Goal: Find specific page/section: Find specific page/section

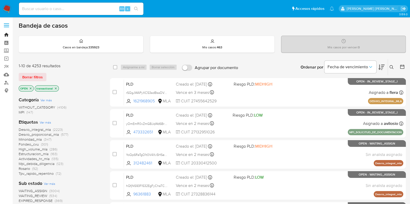
click at [8, 35] on link "Bandeja" at bounding box center [31, 35] width 62 height 8
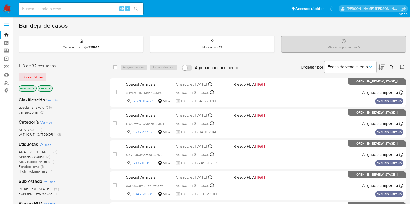
click at [31, 112] on span "transactional" at bounding box center [29, 112] width 20 height 5
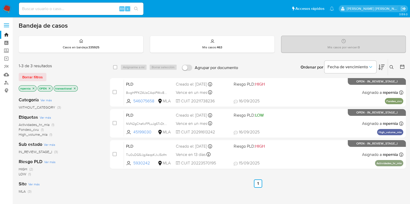
click at [33, 88] on icon "close-filter" at bounding box center [34, 89] width 2 height 2
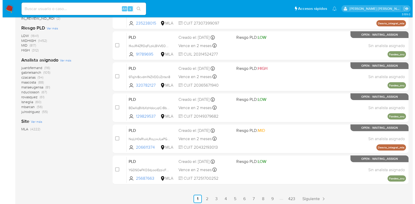
scroll to position [204, 0]
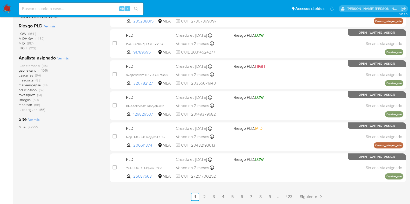
click at [63, 58] on span "Ver más" at bounding box center [62, 58] width 11 height 5
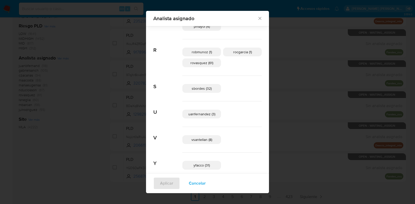
scroll to position [341, 0]
